Goal: Navigation & Orientation: Find specific page/section

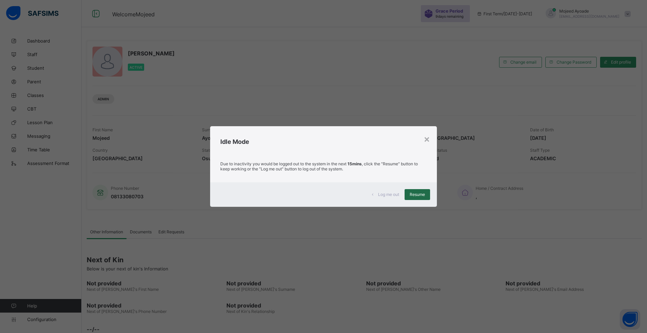
click at [417, 194] on span "Resume" at bounding box center [417, 194] width 15 height 5
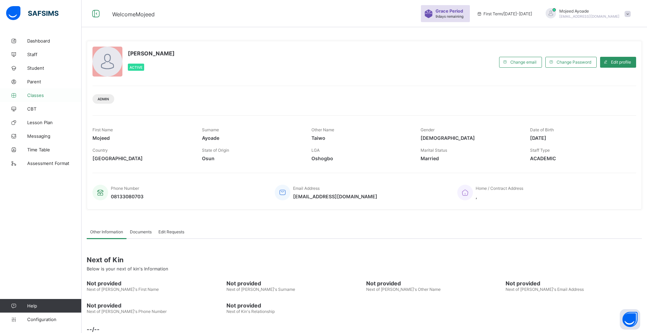
click at [36, 93] on span "Classes" at bounding box center [54, 95] width 54 height 5
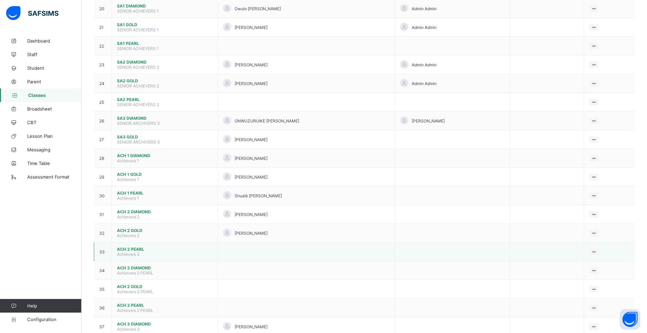
scroll to position [426, 0]
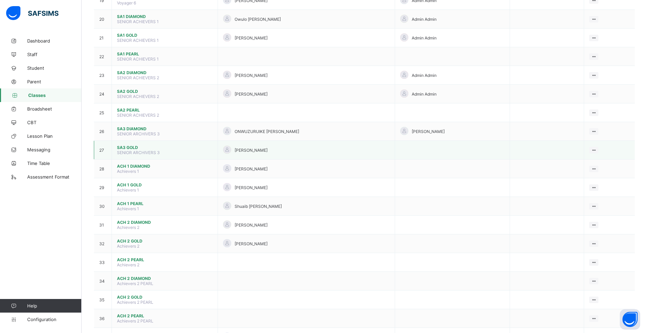
click at [132, 148] on span "SA3 GOLD" at bounding box center [165, 147] width 96 height 5
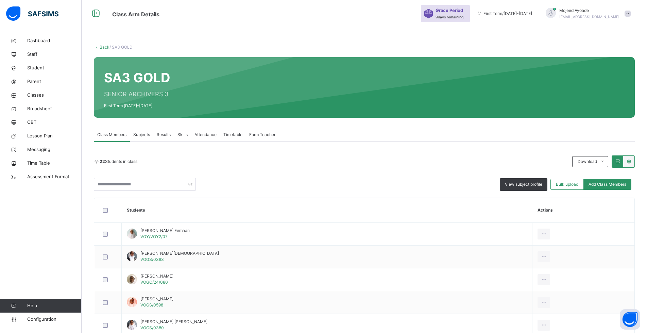
click at [101, 46] on link "Back" at bounding box center [105, 47] width 10 height 5
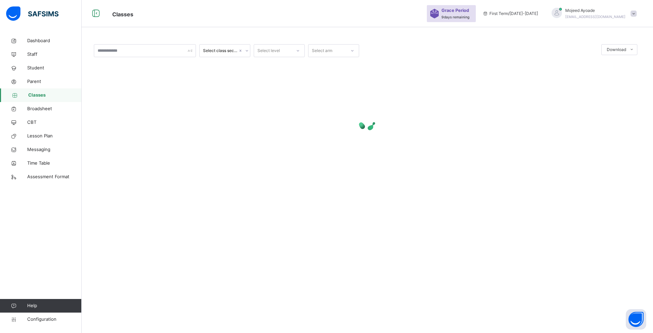
click at [43, 97] on span "Classes" at bounding box center [54, 95] width 53 height 7
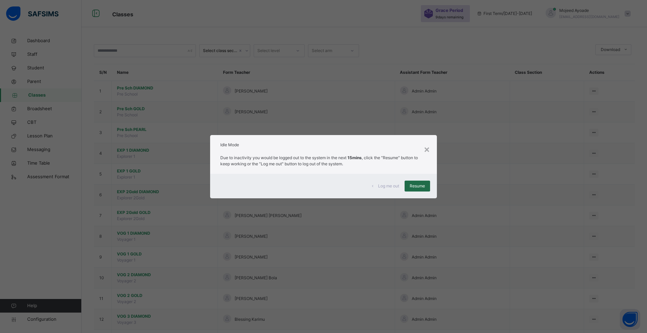
click at [429, 187] on div "Resume" at bounding box center [418, 186] width 26 height 11
